Goal: Answer question/provide support: Share knowledge or assist other users

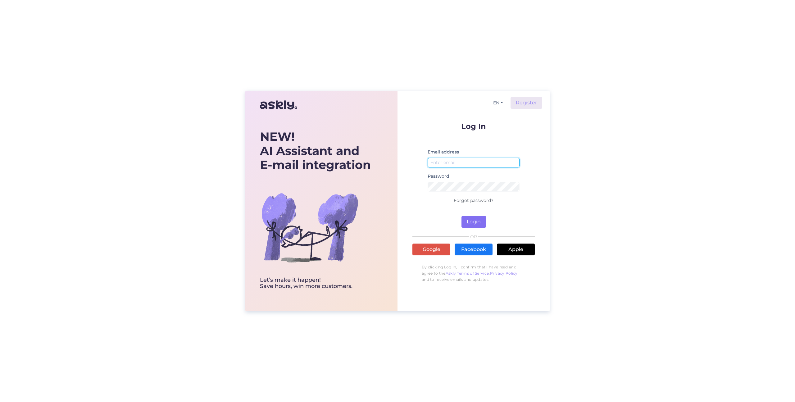
type input "[EMAIL_ADDRESS][DOMAIN_NAME]"
click at [472, 223] on button "Login" at bounding box center [473, 222] width 25 height 12
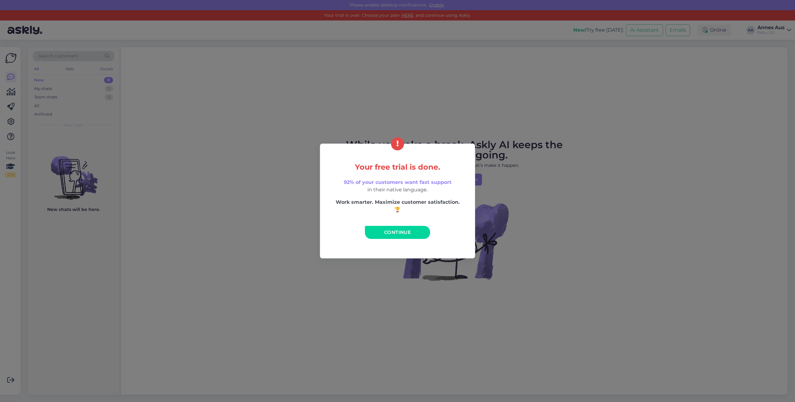
click at [387, 229] on span "Continue" at bounding box center [397, 232] width 27 height 6
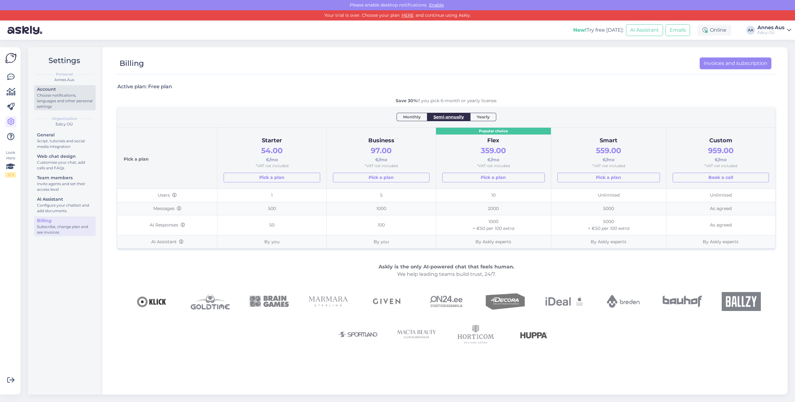
click at [49, 94] on div "Choose notifications, languages and other personal settings" at bounding box center [65, 101] width 56 height 17
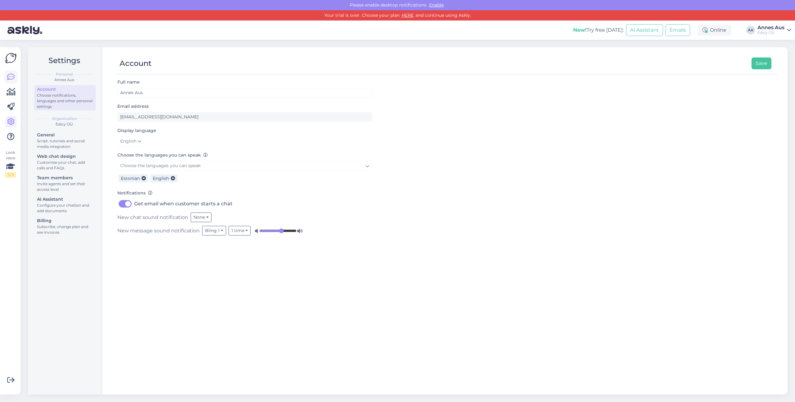
click at [6, 73] on link at bounding box center [10, 76] width 11 height 11
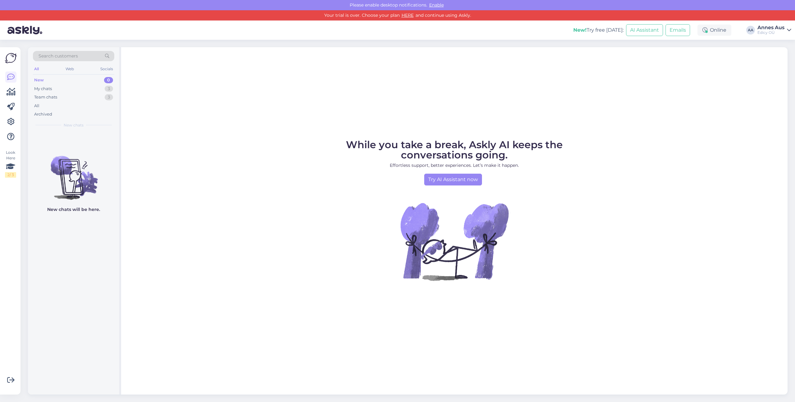
click at [368, 194] on figure "While you take a break, Askly AI keeps the conversations going. Effortless supp…" at bounding box center [454, 218] width 655 height 157
click at [13, 90] on icon at bounding box center [11, 91] width 9 height 7
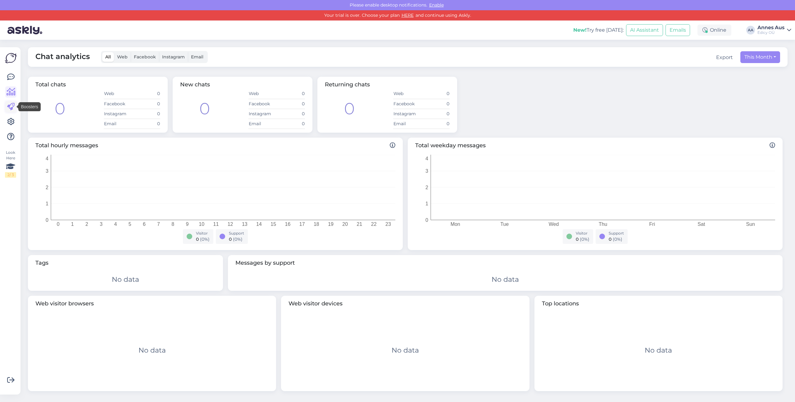
click at [11, 107] on icon at bounding box center [10, 106] width 7 height 7
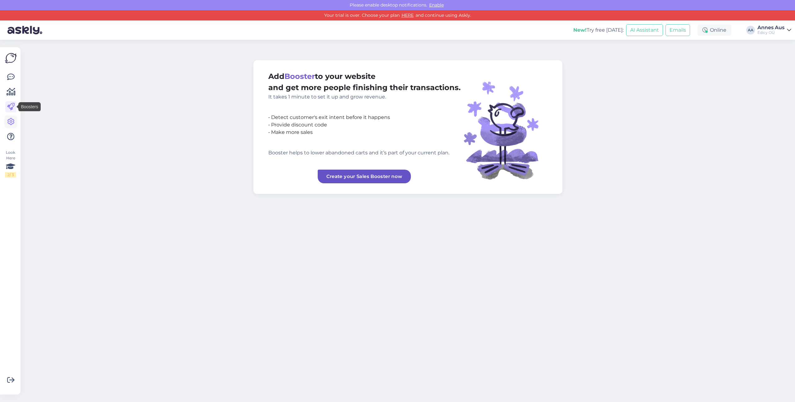
click at [13, 119] on icon at bounding box center [10, 121] width 7 height 7
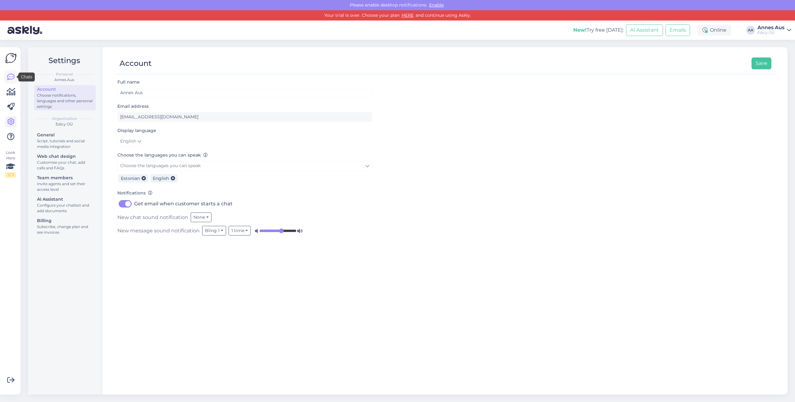
click at [10, 75] on icon at bounding box center [10, 76] width 7 height 7
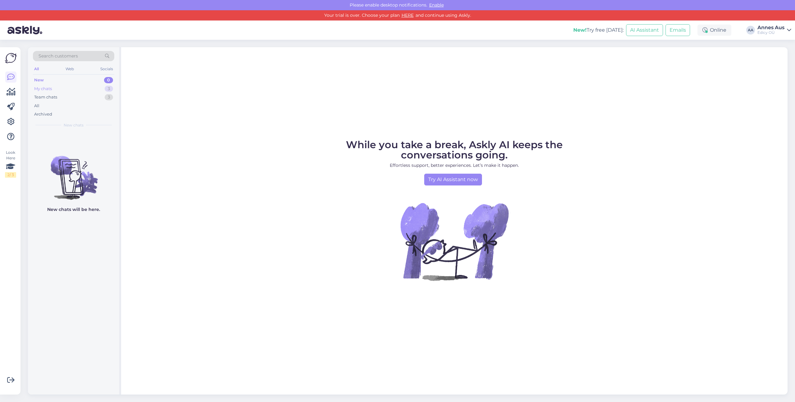
click at [53, 86] on div "My chats 3" at bounding box center [73, 88] width 81 height 9
click at [60, 135] on div "p #pugutdpj Lihtsalt katsetasin :) [DATE] 14:29" at bounding box center [73, 143] width 91 height 22
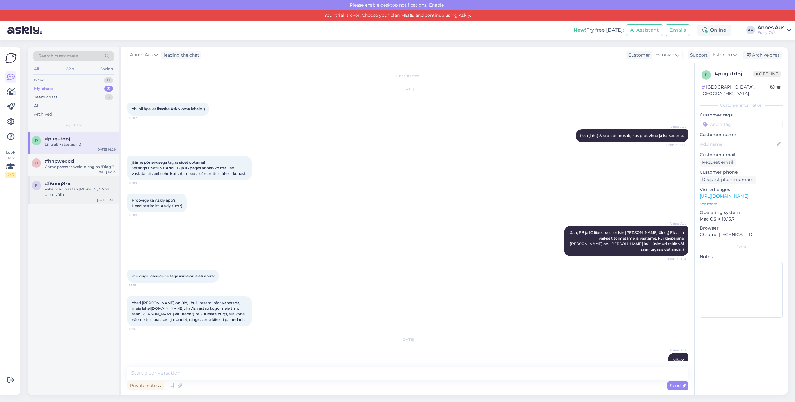
scroll to position [78, 0]
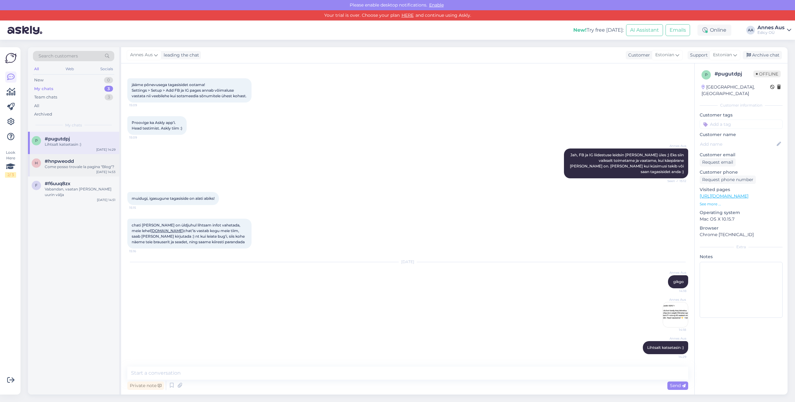
click at [65, 169] on div "Come posso trovale la pagina "Blog"?" at bounding box center [80, 167] width 71 height 6
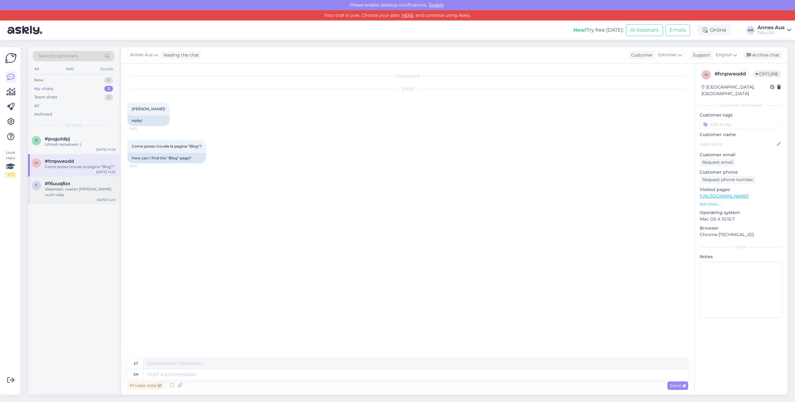
click at [60, 184] on span "#f6uuq8zx" at bounding box center [58, 184] width 26 height 6
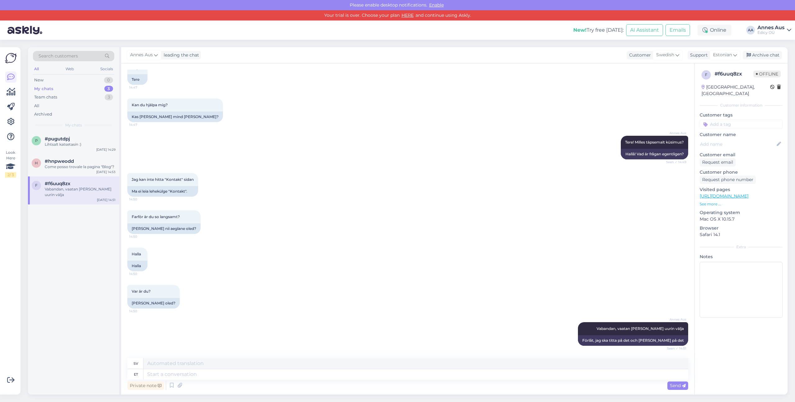
click at [261, 180] on div "Jag kan inte hitta "Kontakt" sidan 14:50 Ma ei leia lehekülge "Kontakt"." at bounding box center [407, 184] width 561 height 37
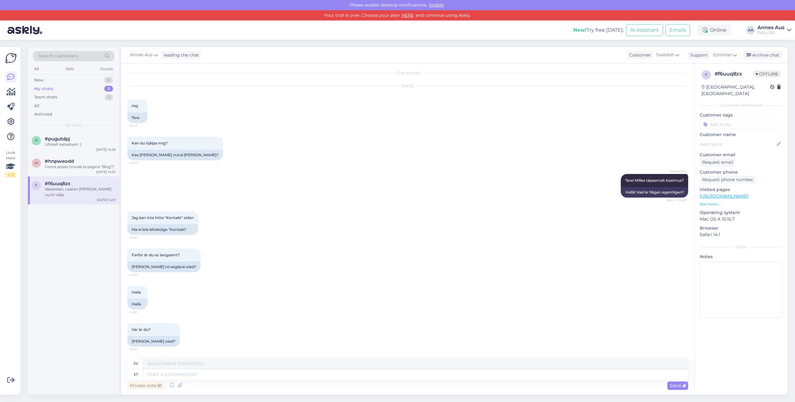
scroll to position [0, 0]
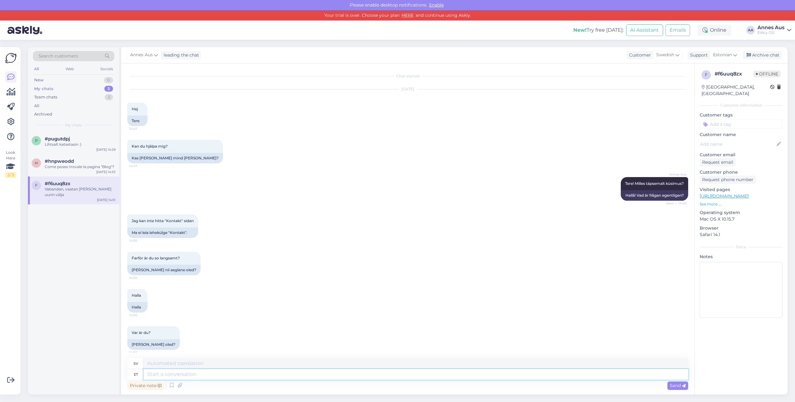
click at [204, 374] on textarea at bounding box center [415, 374] width 545 height 11
click at [207, 359] on textarea at bounding box center [415, 363] width 545 height 11
click at [207, 365] on textarea at bounding box center [415, 363] width 545 height 11
click at [207, 371] on textarea at bounding box center [415, 374] width 545 height 11
click at [209, 364] on textarea at bounding box center [415, 363] width 545 height 11
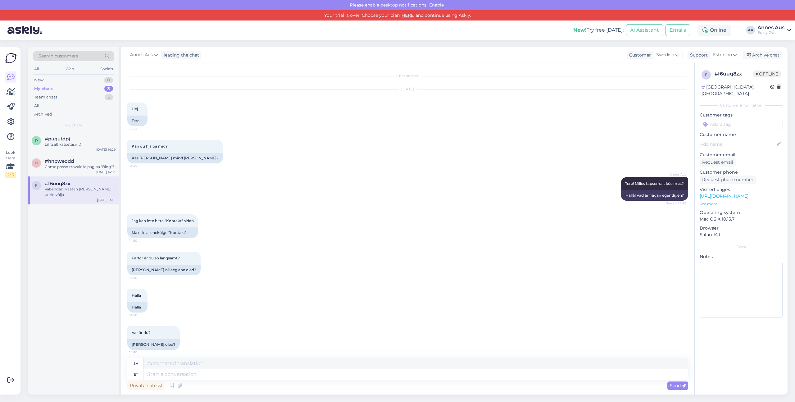
click at [211, 383] on div "Private note Send" at bounding box center [407, 385] width 561 height 12
click at [211, 378] on textarea at bounding box center [415, 374] width 545 height 11
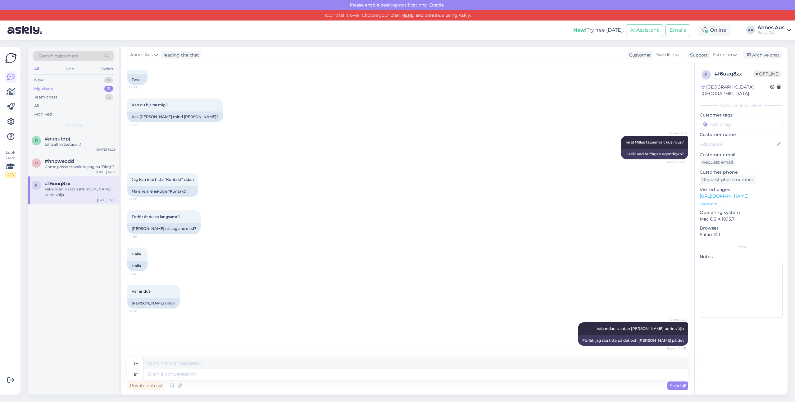
click at [352, 231] on div "Farför är du so langsamt? 14:50 [PERSON_NAME] nii aeglane oled?" at bounding box center [407, 221] width 561 height 37
